Goal: Task Accomplishment & Management: Complete application form

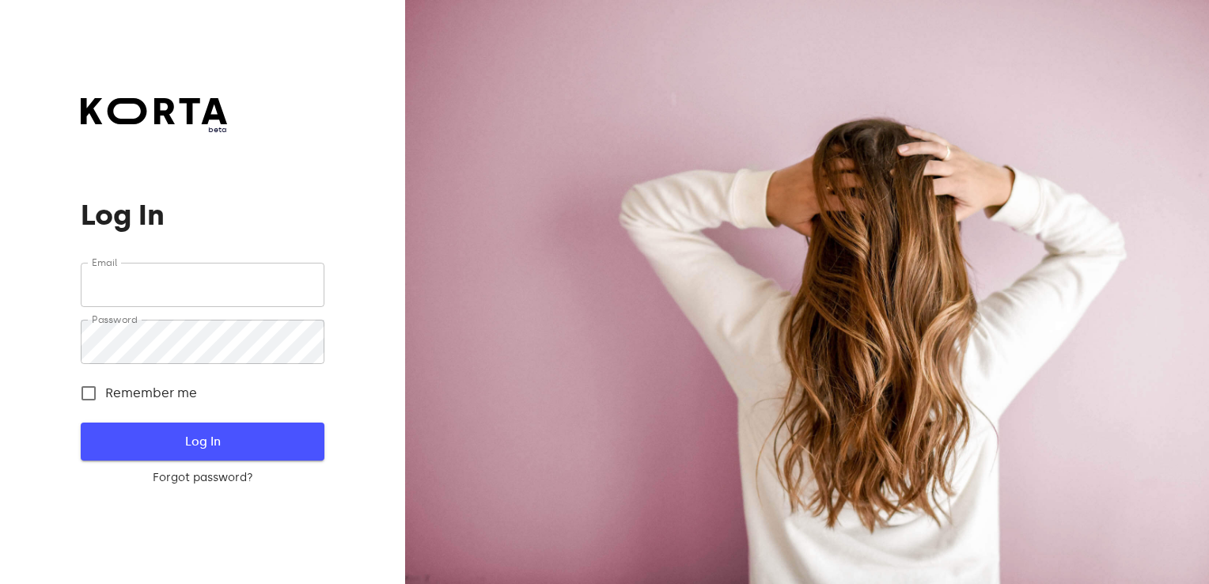
type input "[EMAIL_ADDRESS][DOMAIN_NAME]"
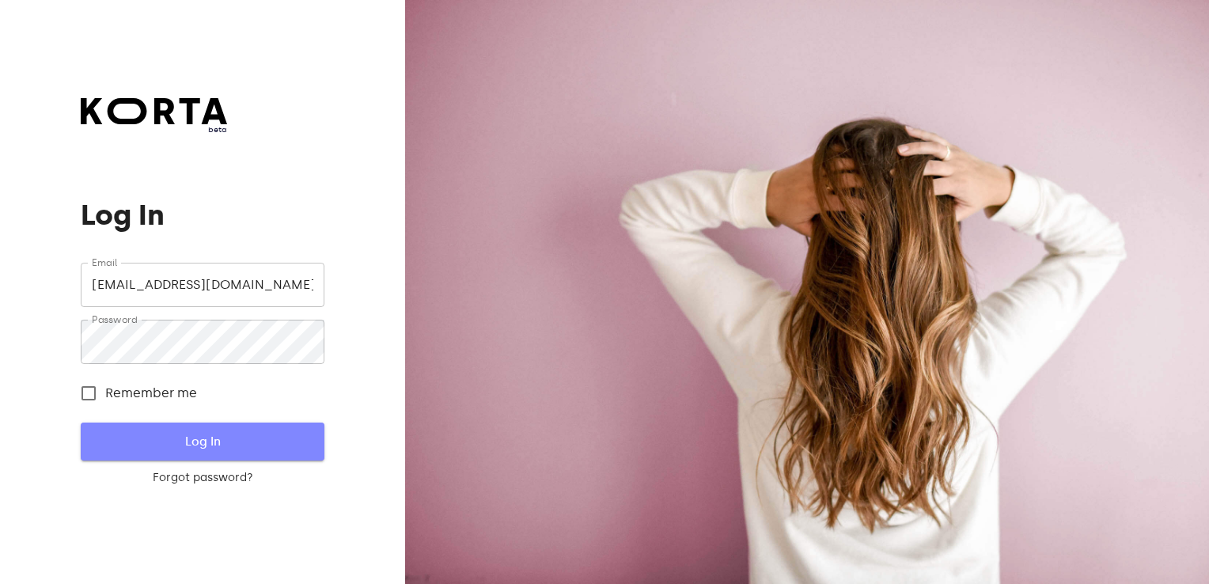
click at [235, 435] on span "Log In" at bounding box center [202, 441] width 192 height 21
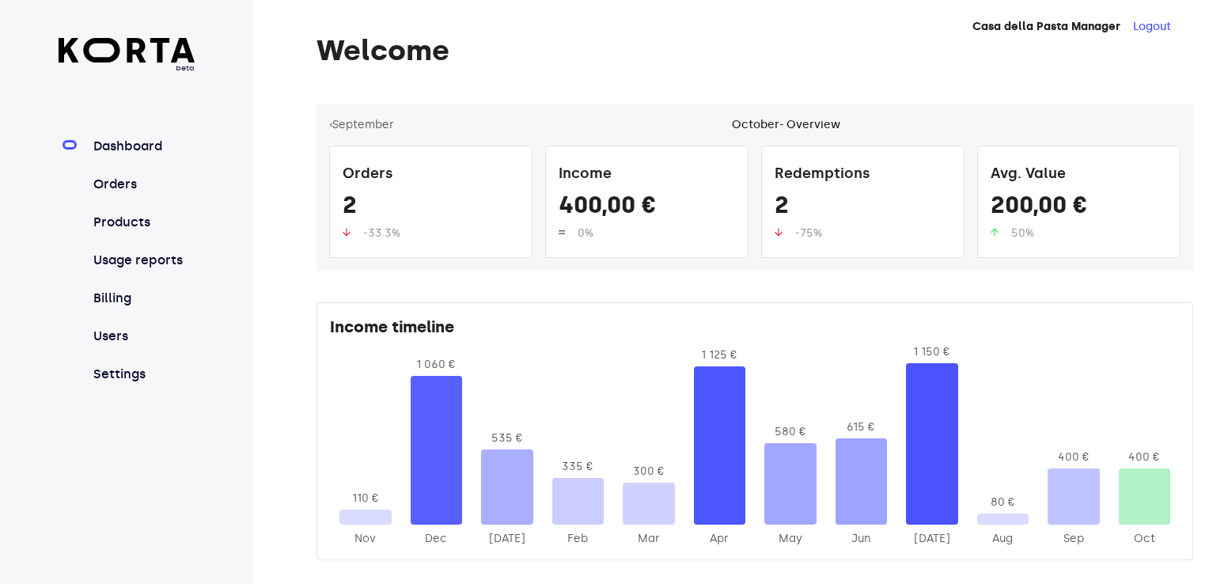
click at [121, 195] on nav "Dashboard Orders Products Usage reports Billing Users Settings" at bounding box center [127, 260] width 137 height 247
click at [114, 187] on link "Orders" at bounding box center [142, 184] width 105 height 19
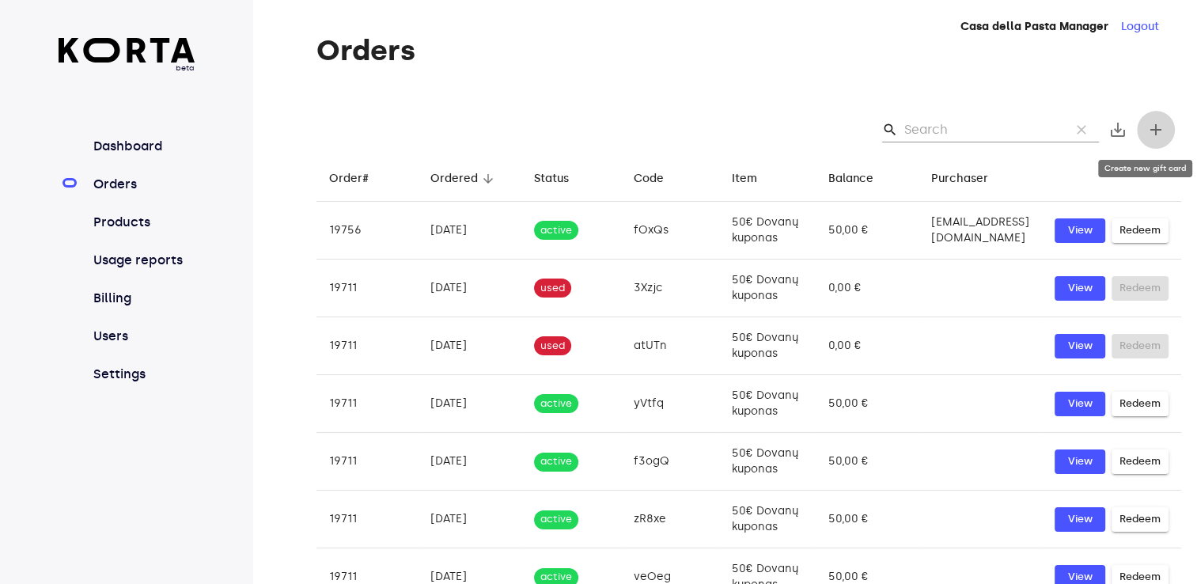
click at [1152, 128] on span "add" at bounding box center [1155, 129] width 19 height 19
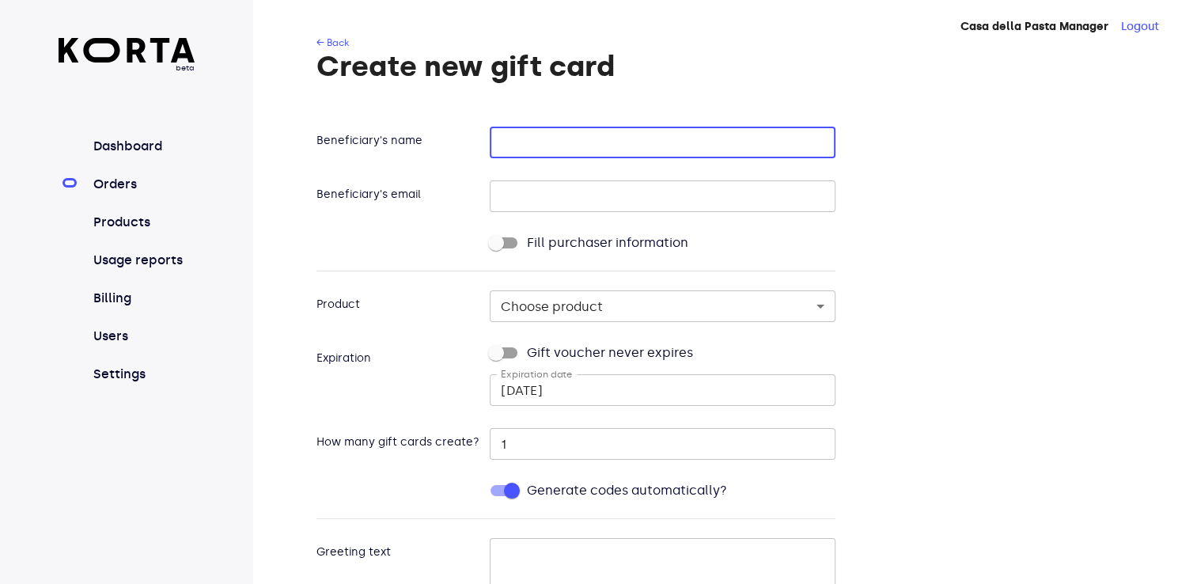
click at [523, 137] on input "text" at bounding box center [663, 143] width 346 height 32
type input "CASA DELLA PASTA"
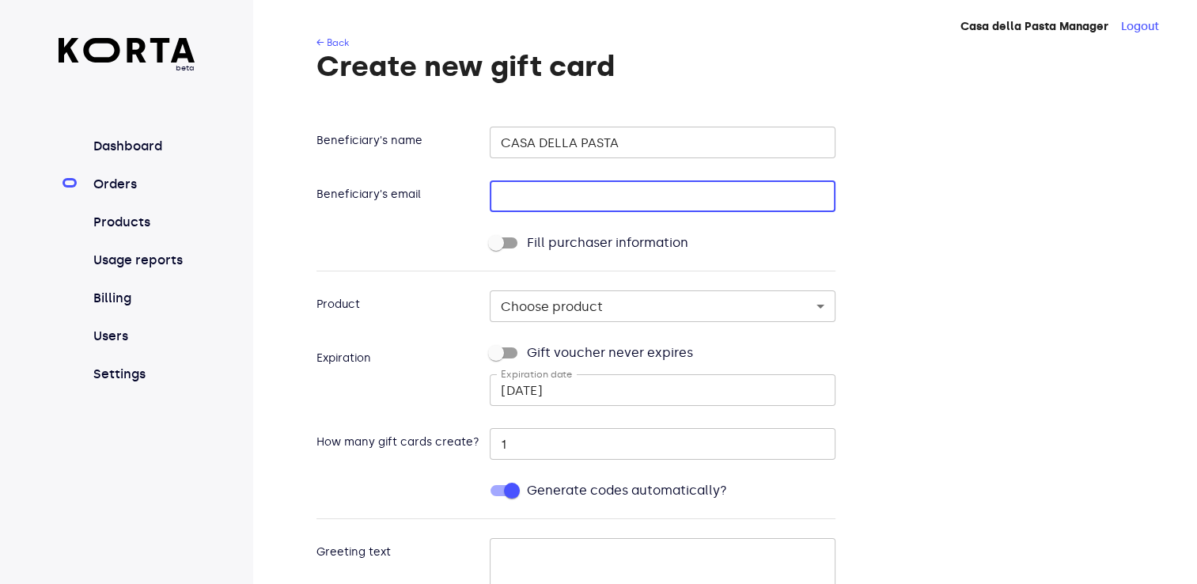
click at [532, 194] on input "text" at bounding box center [663, 196] width 346 height 32
type input "[EMAIL_ADDRESS][DOMAIN_NAME]"
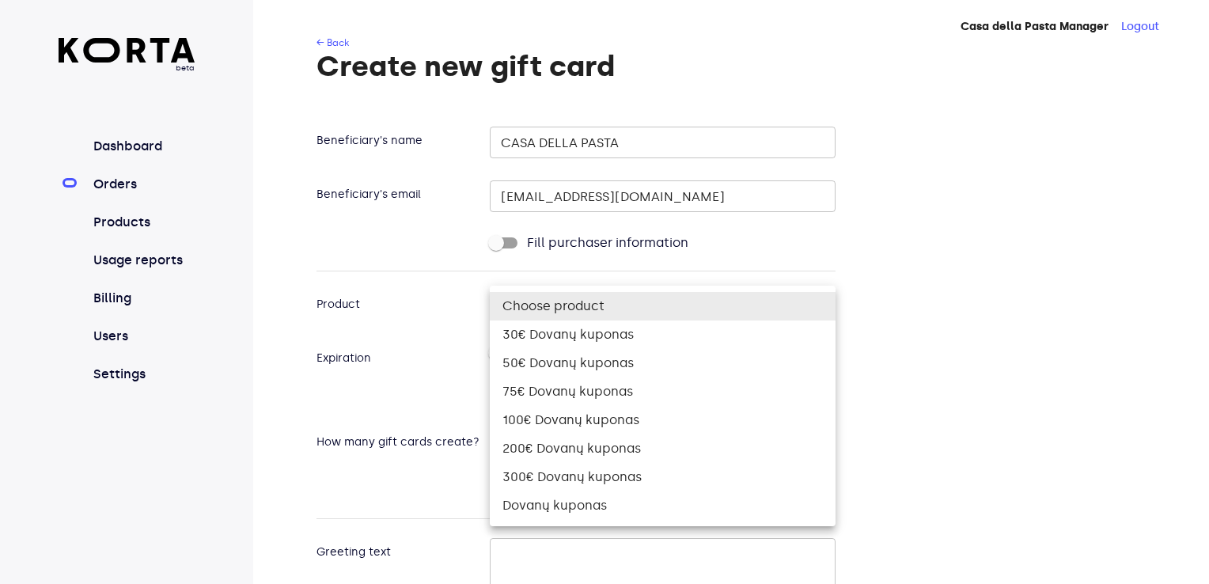
click at [524, 306] on body "beta Dashboard Orders Products Usage reports Billing Users Settings Casa della …" at bounding box center [604, 406] width 1209 height 812
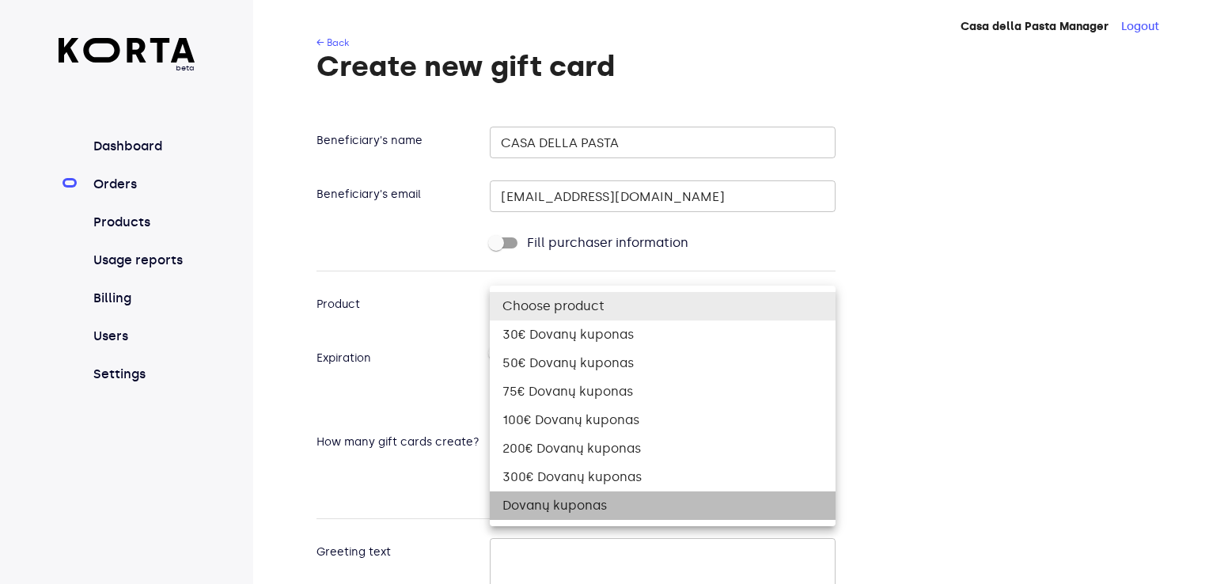
click at [566, 502] on li "Dovanų kuponas" at bounding box center [663, 505] width 346 height 28
type input "[DATE]"
type input "512"
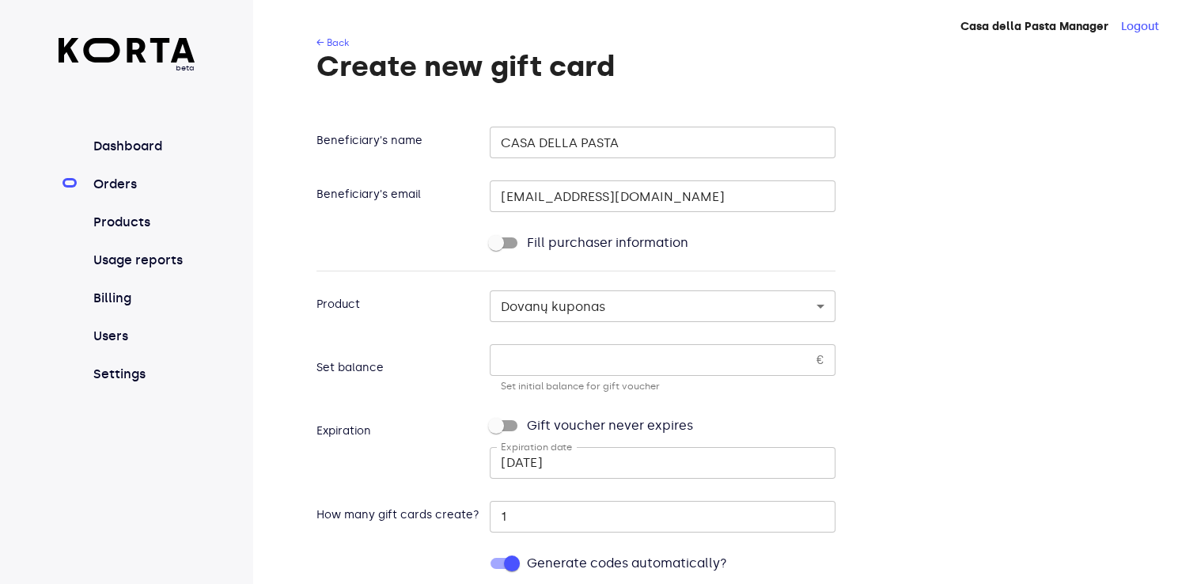
click at [535, 381] on p "Set initial balance for gift voucher" at bounding box center [663, 387] width 324 height 16
click at [528, 370] on input "number" at bounding box center [650, 360] width 320 height 32
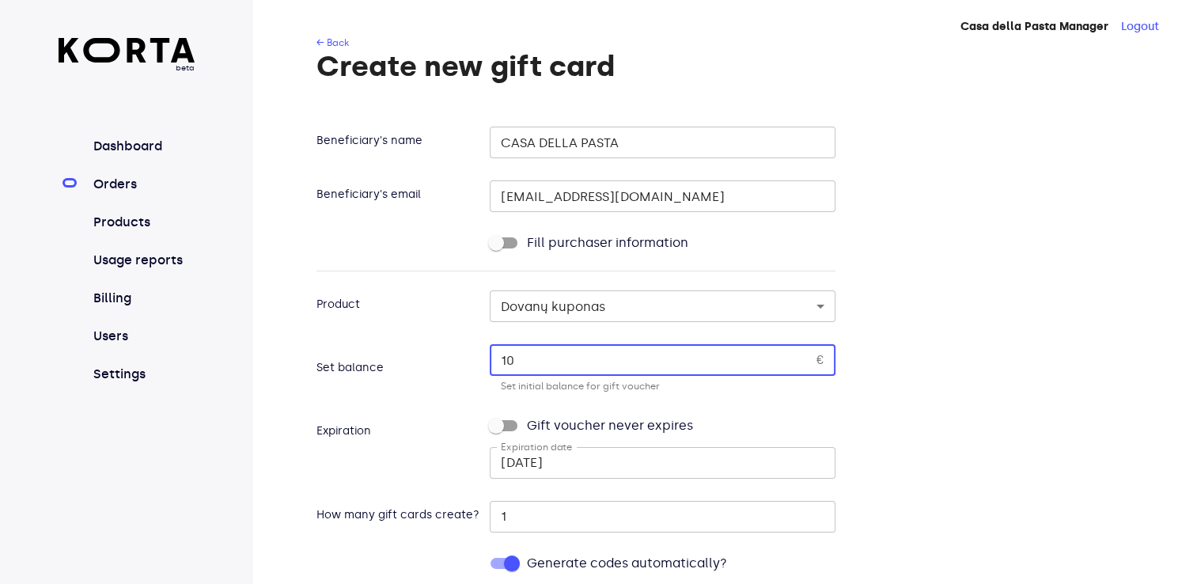
type input "10"
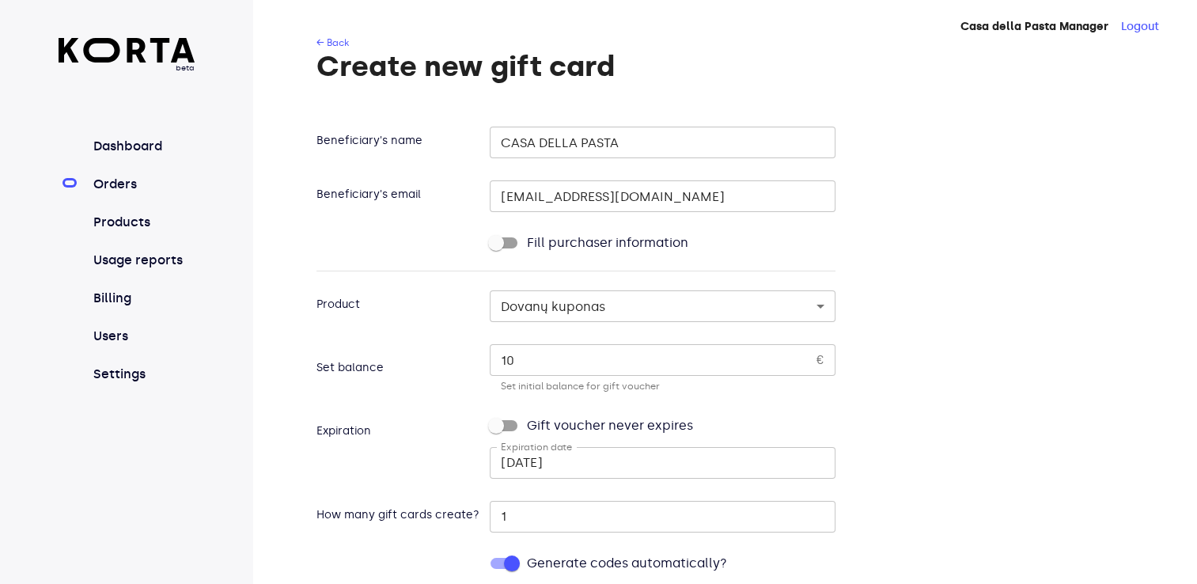
click at [1060, 314] on div "Beneficiary's name CASA DELLA PASTA ​ Beneficiary's email [EMAIL_ADDRESS][DOMAI…" at bounding box center [748, 502] width 865 height 764
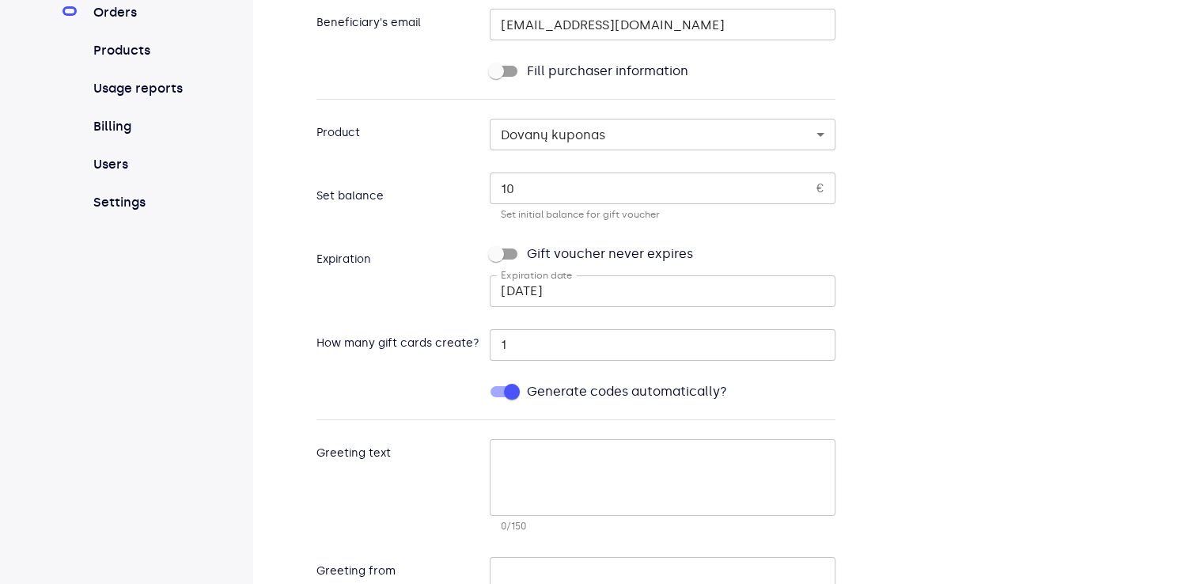
scroll to position [200, 0]
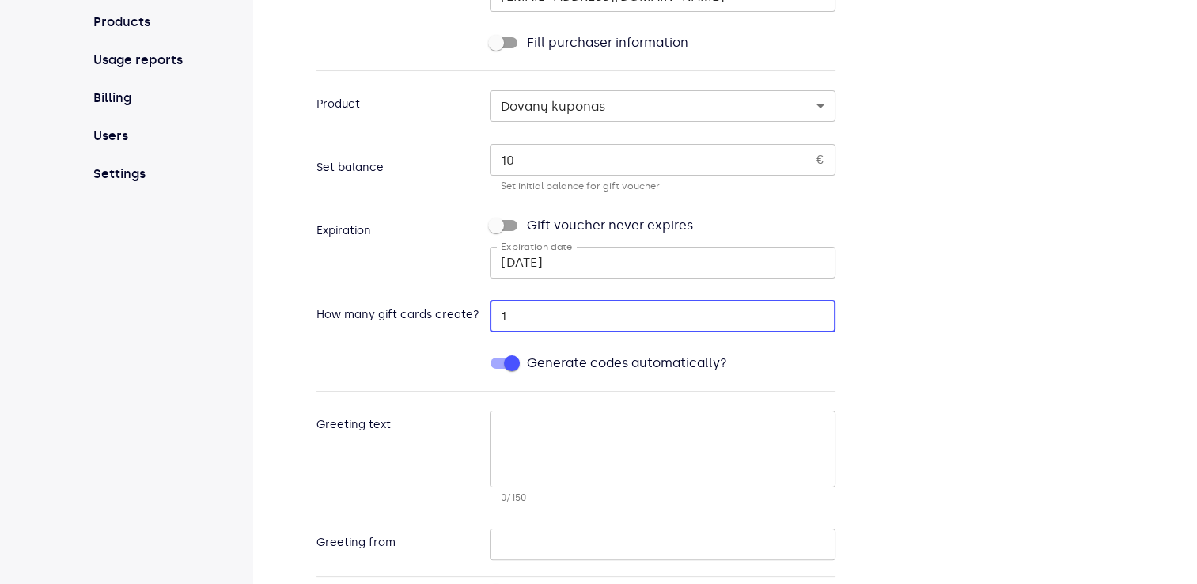
click at [733, 316] on input "1" at bounding box center [663, 317] width 346 height 32
type input "13"
click at [1045, 332] on div "Beneficiary's name CASA DELLA PASTA ​ Beneficiary's email [EMAIL_ADDRESS][DOMAI…" at bounding box center [748, 302] width 865 height 764
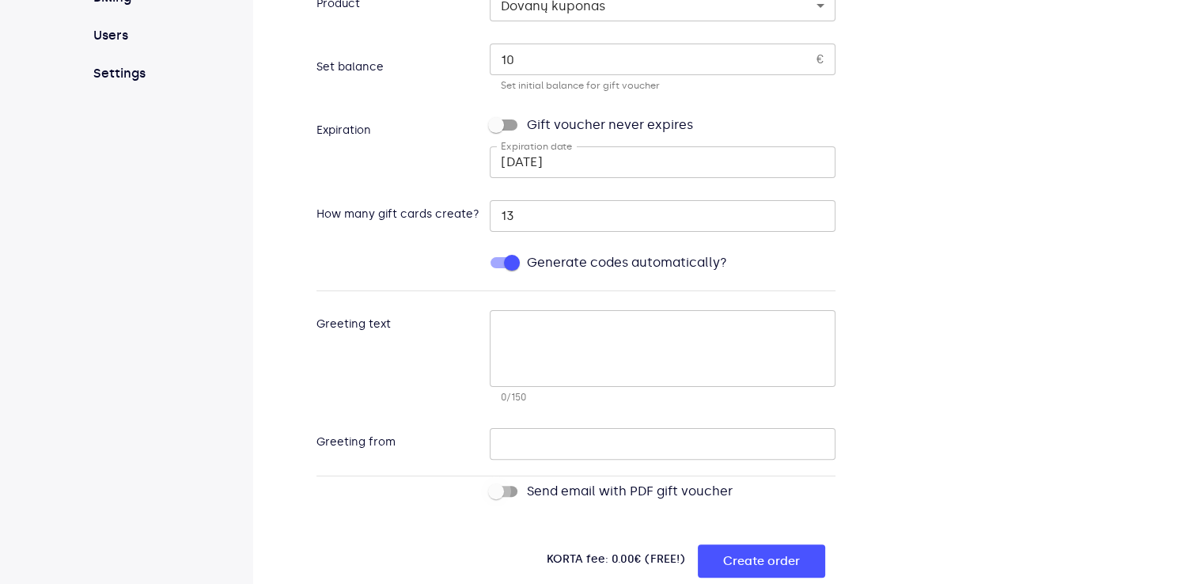
click at [513, 495] on input "Send email with PDF gift voucher" at bounding box center [496, 491] width 90 height 30
checkbox input "true"
click at [740, 551] on span "Create order" at bounding box center [761, 561] width 77 height 21
